Goal: Find specific page/section: Find specific page/section

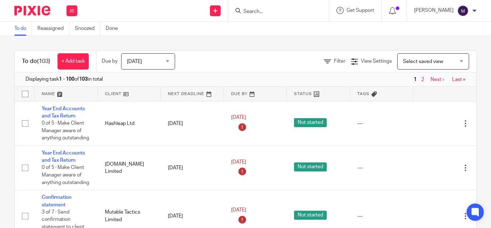
click at [264, 8] on form at bounding box center [281, 10] width 77 height 9
click at [262, 12] on input "Search" at bounding box center [275, 12] width 65 height 6
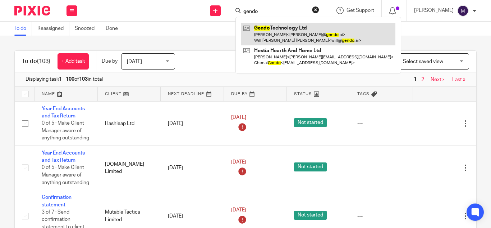
type input "gendo"
click at [290, 23] on link at bounding box center [318, 34] width 154 height 22
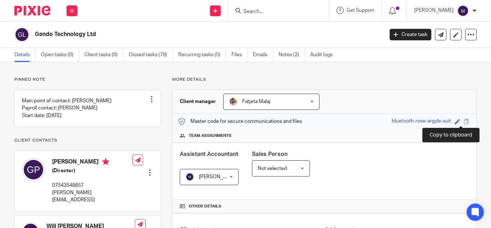
click at [464, 122] on span at bounding box center [466, 121] width 5 height 5
click at [465, 123] on div "Save bluetooth-rose-argyle-suit" at bounding box center [431, 121] width 79 height 8
click at [463, 121] on div "Save bluetooth-rose-argyle-suit" at bounding box center [431, 121] width 79 height 8
click at [464, 119] on span at bounding box center [466, 121] width 5 height 5
